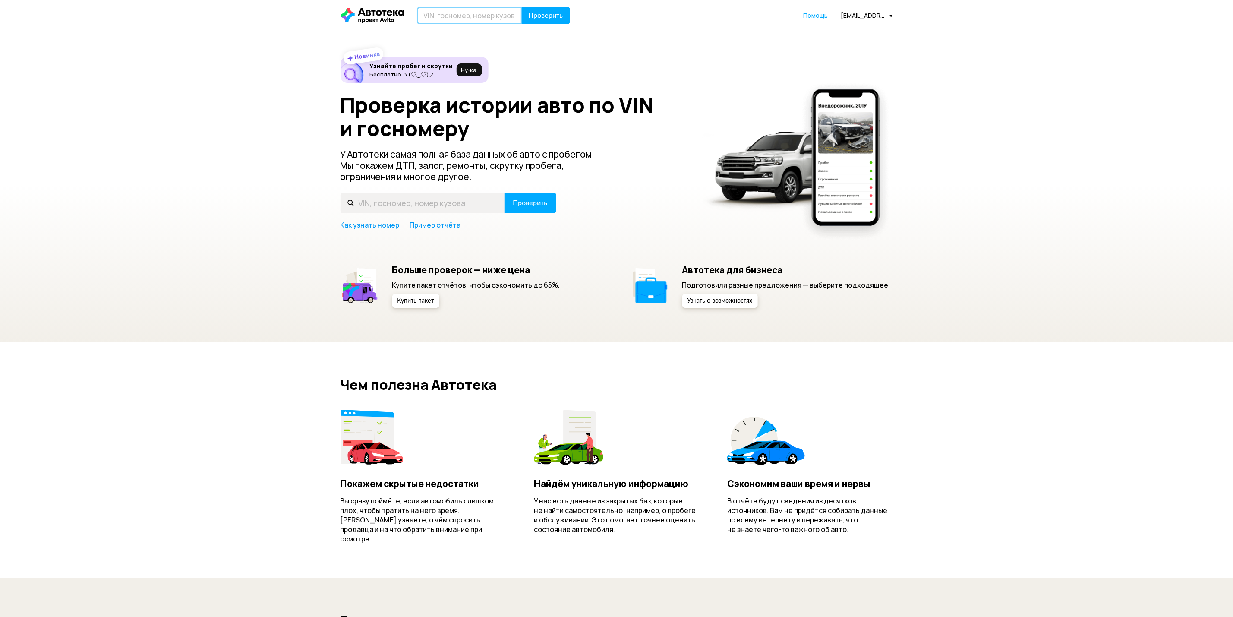
drag, startPoint x: 0, startPoint y: 0, endPoint x: 465, endPoint y: 13, distance: 464.9
click at [465, 13] on input "text" at bounding box center [469, 15] width 105 height 17
type input "У199АЕ550"
click at [548, 16] on span "Проверить" at bounding box center [546, 15] width 35 height 7
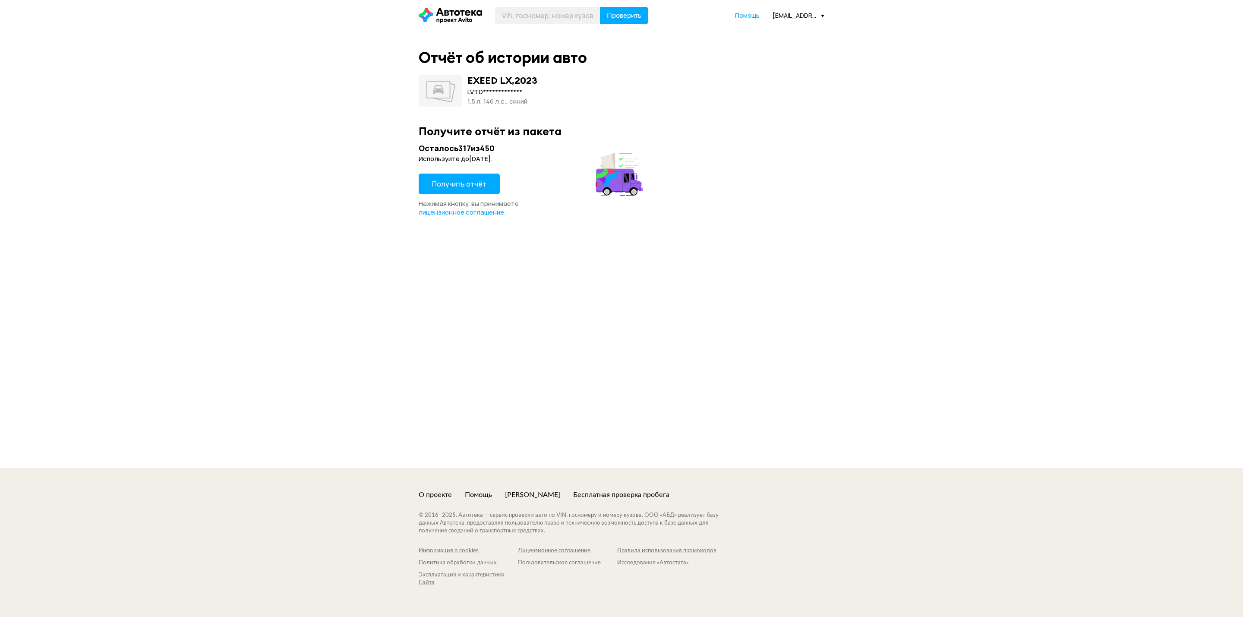
click at [470, 186] on span "Получить отчёт" at bounding box center [459, 183] width 54 height 9
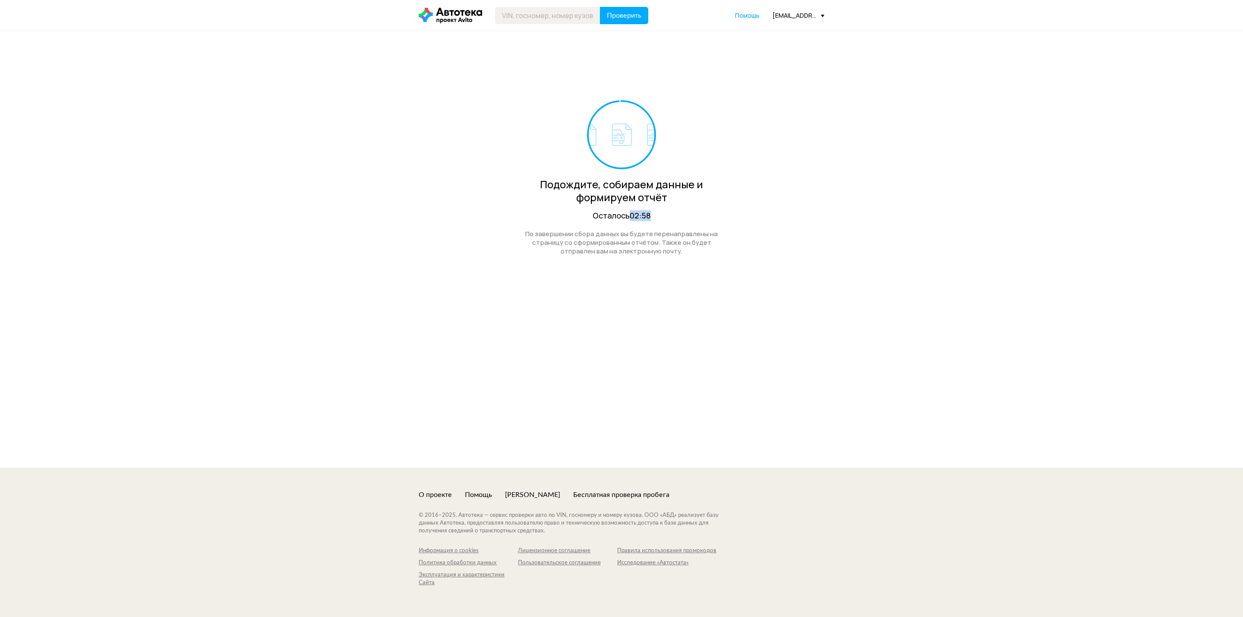
drag, startPoint x: 629, startPoint y: 216, endPoint x: 649, endPoint y: 215, distance: 19.9
click at [649, 215] on div "Осталось 02:58" at bounding box center [621, 215] width 211 height 11
click at [845, 310] on div "Подождите, собираем данные и формируем отчёт Осталось 02:57 По завершении сбора…" at bounding box center [621, 249] width 1243 height 437
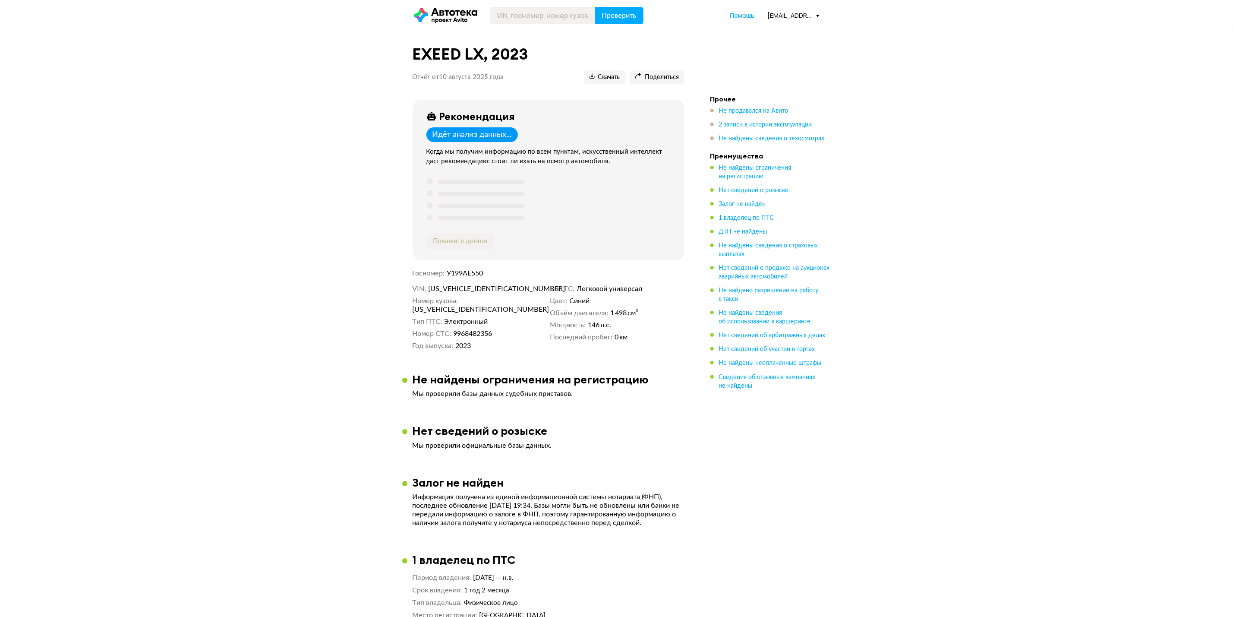
click at [448, 292] on span "[US_VEHICLE_IDENTIFICATION_NUMBER]" at bounding box center [477, 288] width 99 height 9
copy span "[US_VEHICLE_IDENTIFICATION_NUMBER]"
